Goal: Check status

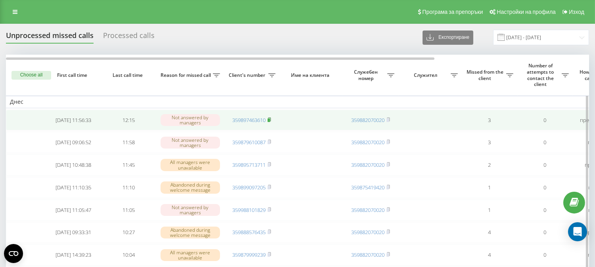
click at [270, 119] on rect at bounding box center [269, 121] width 2 height 4
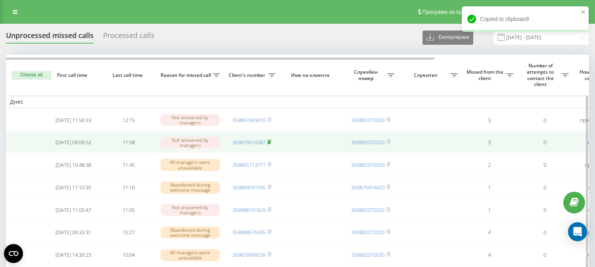
click at [269, 144] on rect at bounding box center [269, 143] width 2 height 4
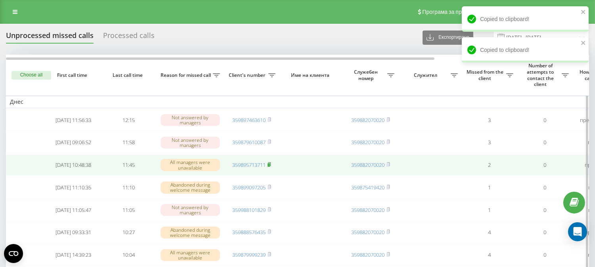
click at [270, 167] on rect at bounding box center [269, 165] width 2 height 4
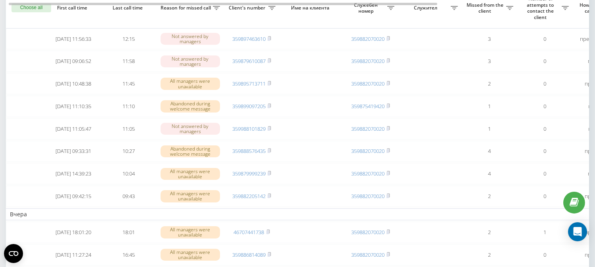
scroll to position [53, 0]
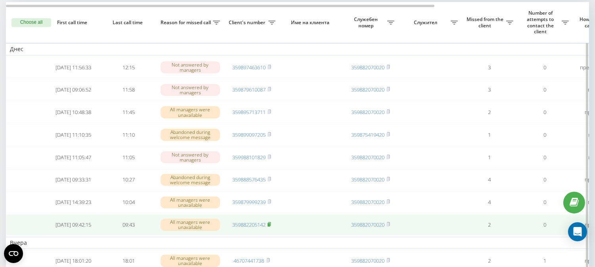
click at [270, 227] on rect at bounding box center [269, 225] width 2 height 4
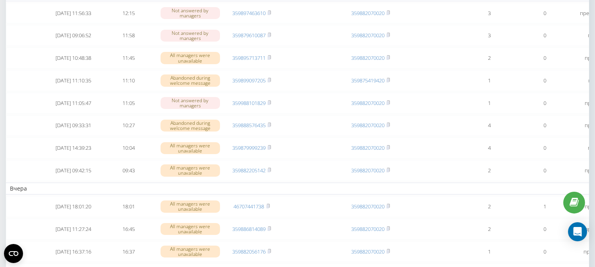
scroll to position [548, 0]
